Goal: Contribute content

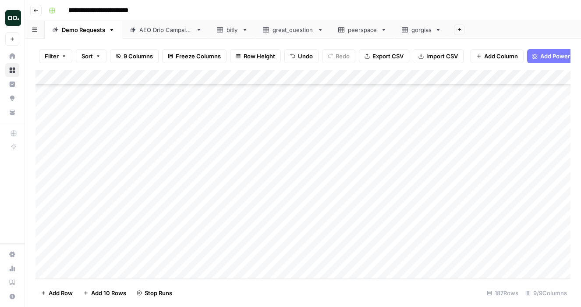
scroll to position [2607, 0]
click at [216, 254] on div "Add Column" at bounding box center [302, 174] width 535 height 208
type input "250"
click at [164, 253] on div "Add Column" at bounding box center [302, 174] width 535 height 208
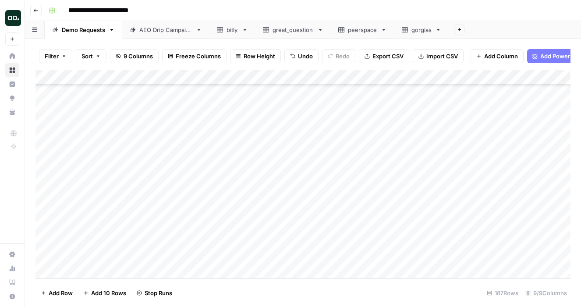
click at [99, 252] on div "Add Column" at bounding box center [302, 174] width 535 height 208
type textarea "*******"
click at [217, 257] on div "Add Column" at bounding box center [302, 174] width 535 height 208
click at [144, 249] on div "Add Column" at bounding box center [302, 174] width 535 height 208
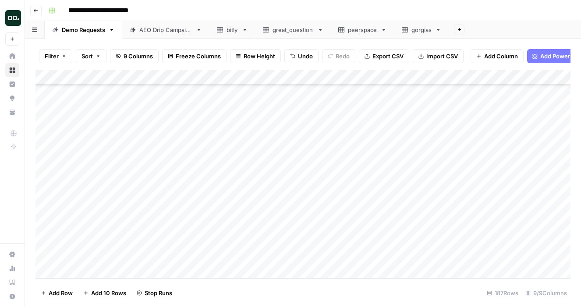
click at [138, 255] on div "Add Column" at bounding box center [302, 174] width 535 height 208
type input "**********"
click at [301, 268] on div "Add Column" at bounding box center [302, 174] width 535 height 208
click at [277, 243] on div "Add Column" at bounding box center [302, 174] width 535 height 208
